Goal: Navigation & Orientation: Find specific page/section

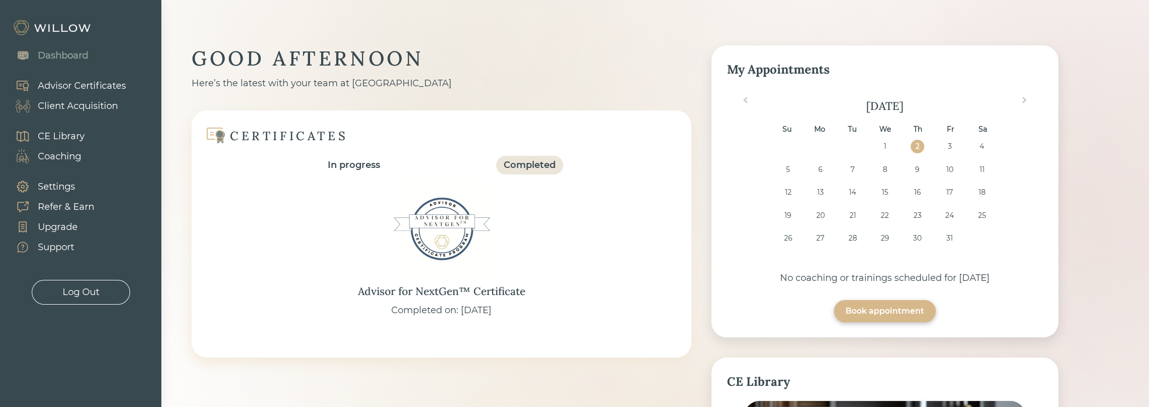
click at [65, 107] on div "Client Acquisition" at bounding box center [78, 106] width 80 height 14
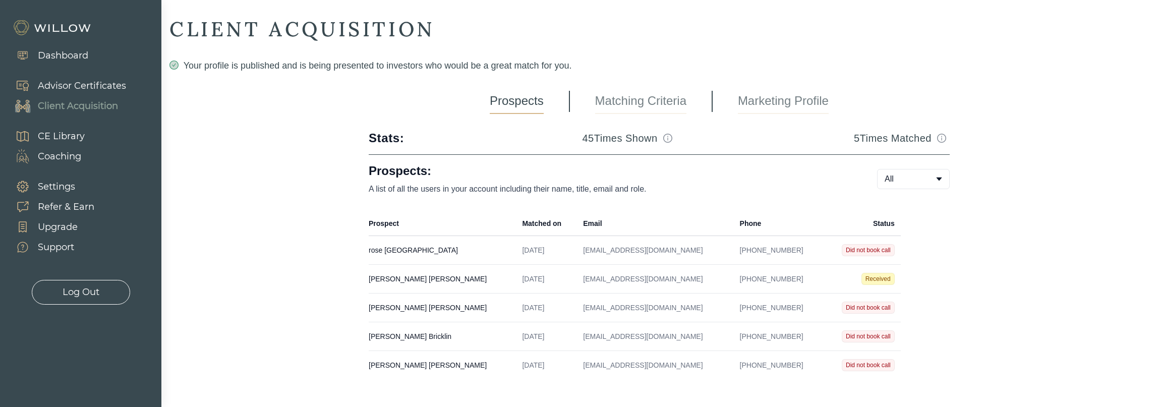
click at [917, 188] on body "Dashboard Advisor Certificates Client Acquisition CE Library Coaching Settings …" at bounding box center [578, 203] width 1157 height 407
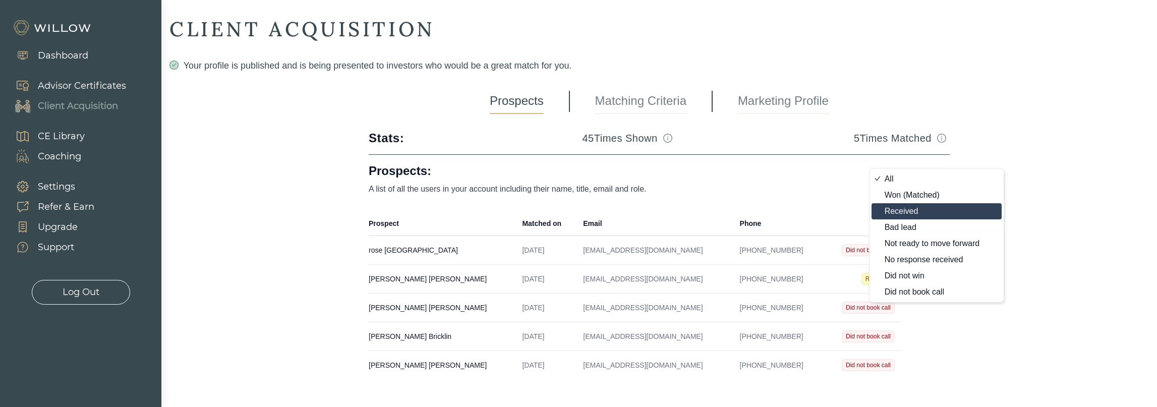
click at [940, 211] on div "Received" at bounding box center [931, 211] width 95 height 8
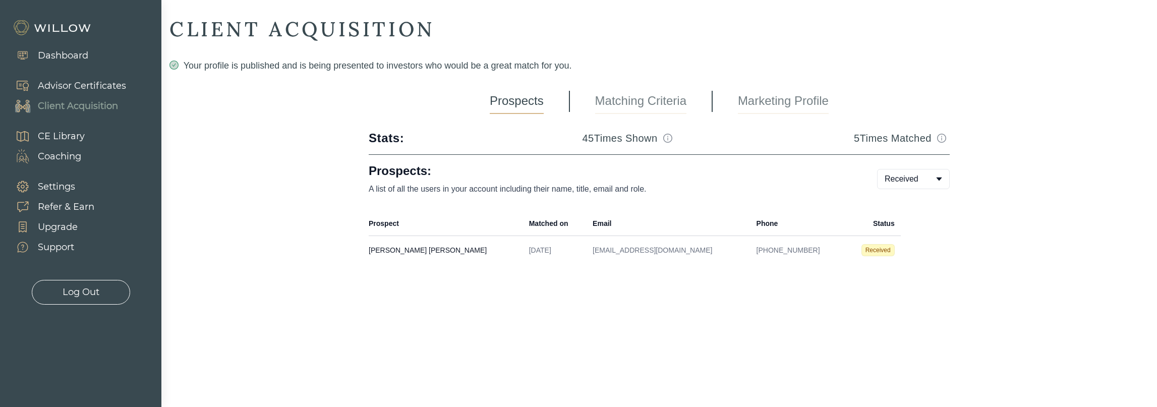
type input "3"
